Goal: Find specific page/section: Find specific page/section

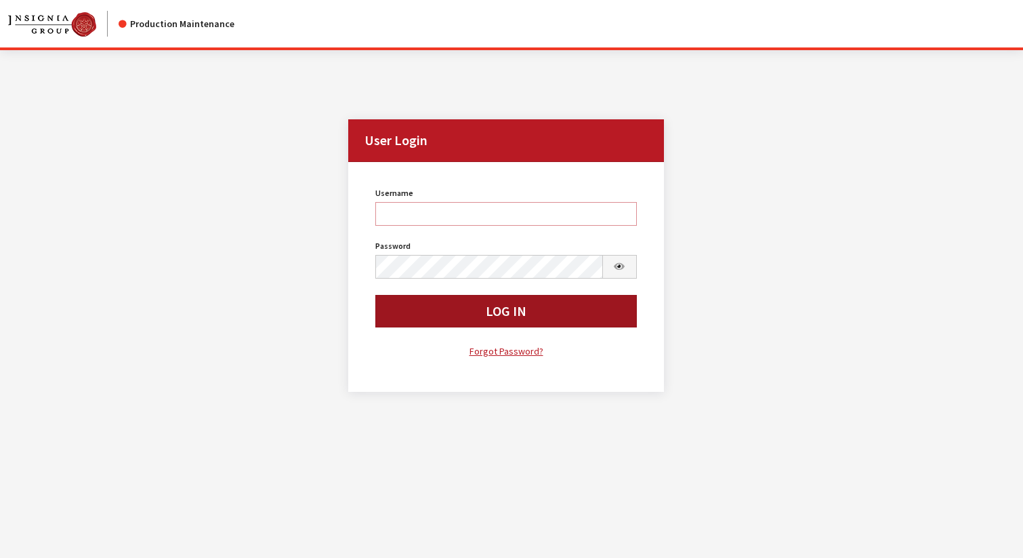
type input "svongsouthi"
click at [472, 308] on button "Log In" at bounding box center [505, 311] width 261 height 33
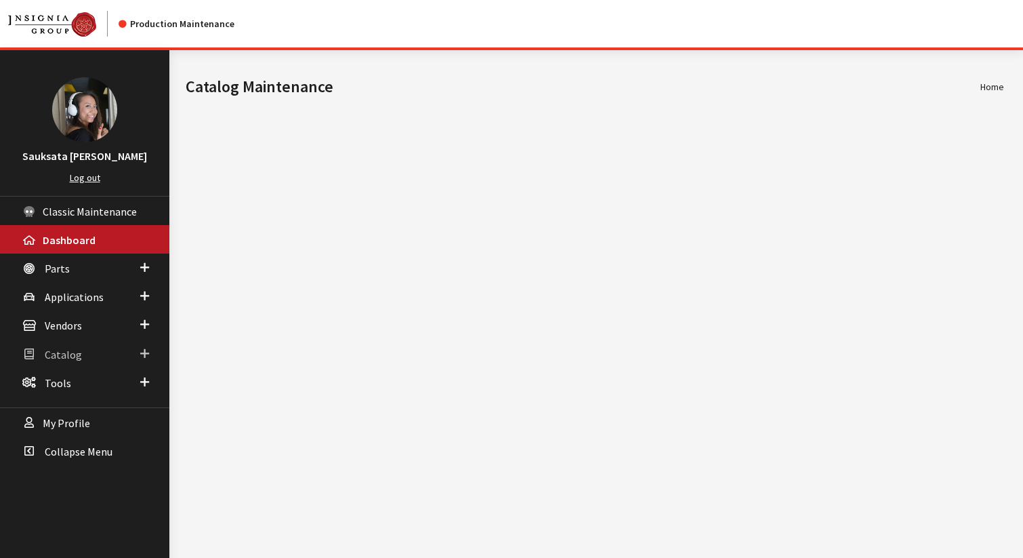
click at [66, 362] on link "Catalog" at bounding box center [84, 353] width 169 height 28
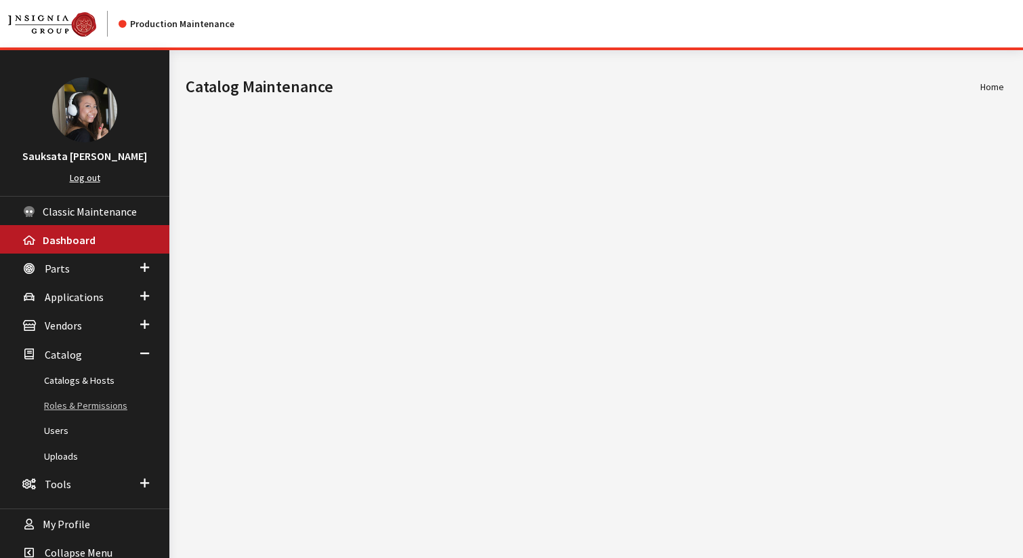
click at [65, 405] on link "Roles & Permissions" at bounding box center [84, 405] width 169 height 25
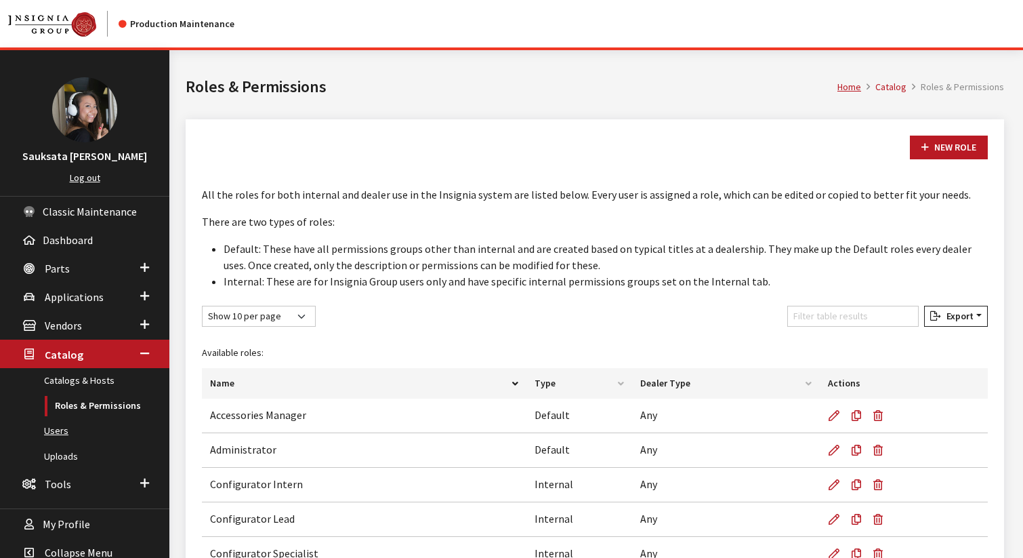
click at [58, 435] on link "Users" at bounding box center [84, 430] width 169 height 25
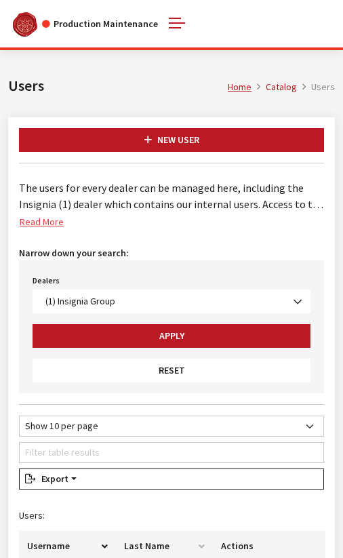
click at [43, 223] on link "Read More" at bounding box center [47, 220] width 56 height 20
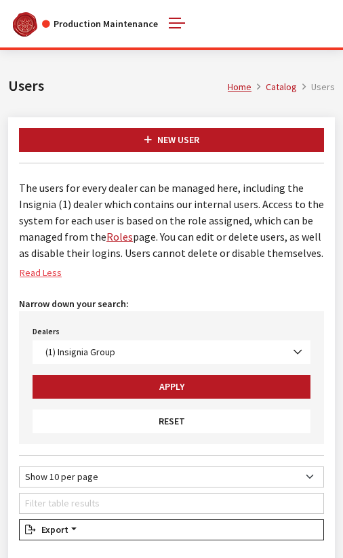
click at [35, 273] on link "Read Less" at bounding box center [46, 271] width 54 height 20
